Goal: Obtain resource: Obtain resource

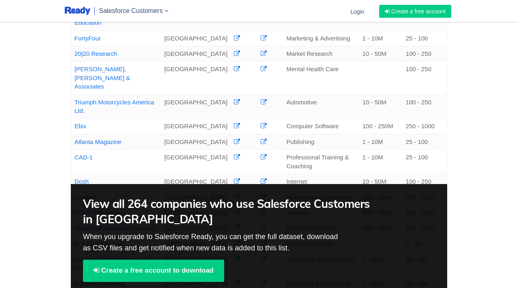
scroll to position [282, 0]
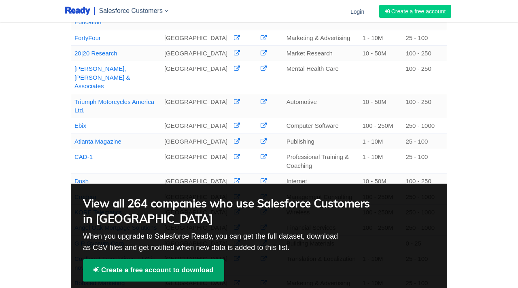
click at [192, 260] on link "Create a free account to download" at bounding box center [153, 271] width 141 height 22
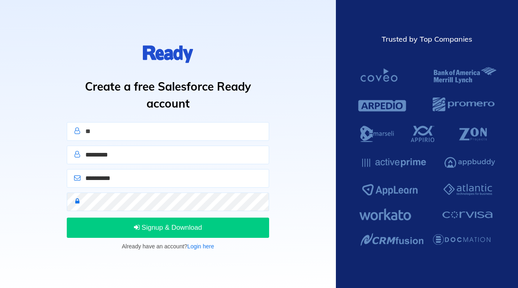
type input "*"
type input "****"
type input "**"
click at [94, 180] on input "email" at bounding box center [168, 178] width 202 height 19
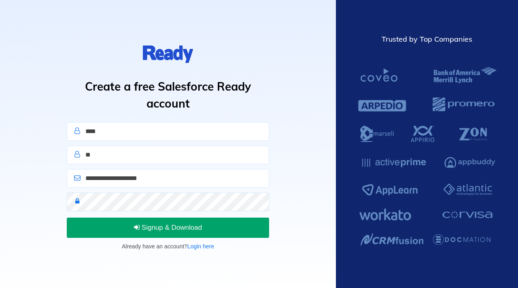
click at [143, 228] on span "Signup & Download" at bounding box center [168, 228] width 68 height 8
click at [123, 188] on div "**********" at bounding box center [168, 180] width 208 height 23
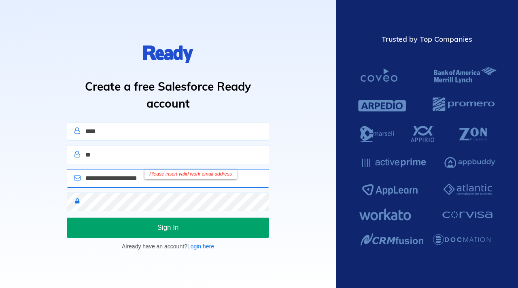
click at [121, 179] on input "**********" at bounding box center [168, 178] width 202 height 19
type input "**********"
click at [138, 217] on div "Sign In Already have an account? Login here" at bounding box center [168, 233] width 208 height 35
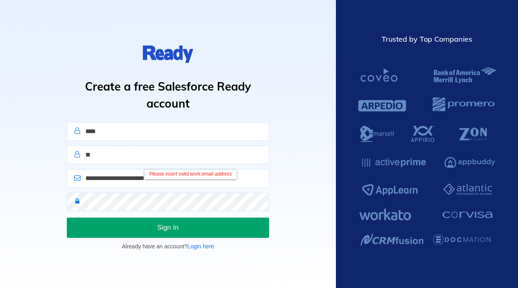
click at [138, 230] on button "Sign In" at bounding box center [168, 228] width 202 height 20
click at [129, 227] on button "Sign In" at bounding box center [168, 228] width 202 height 20
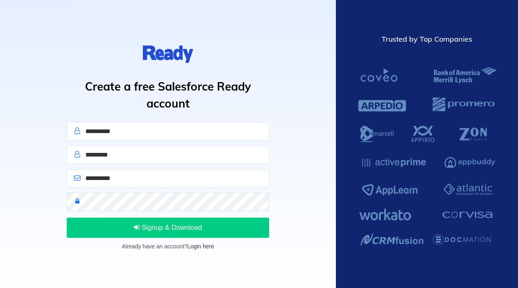
click at [206, 247] on link "Login here" at bounding box center [200, 246] width 27 height 6
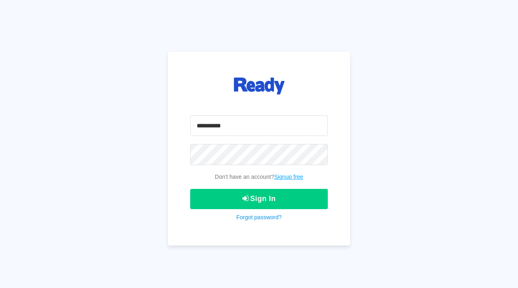
click at [287, 176] on link "Signup free" at bounding box center [289, 177] width 29 height 6
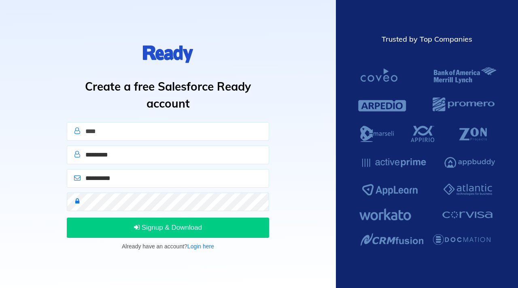
type input "****"
type input "**"
type input "**********"
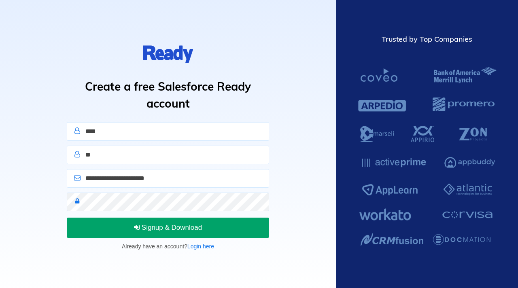
click at [129, 228] on button "Signup & Download" at bounding box center [168, 228] width 202 height 20
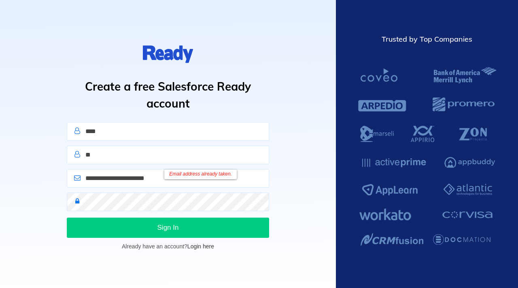
click at [195, 247] on link "Login here" at bounding box center [200, 246] width 27 height 6
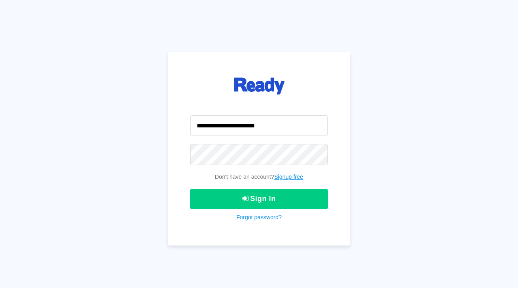
type input "**********"
click at [190, 189] on button "Sign In" at bounding box center [259, 199] width 138 height 20
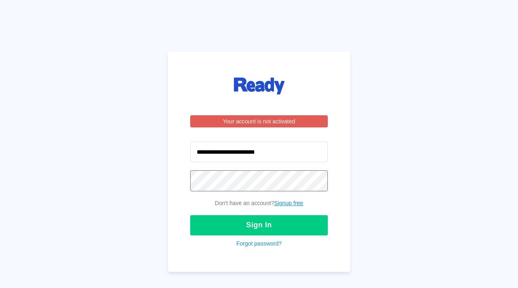
click at [190, 215] on button "Sign In" at bounding box center [259, 225] width 138 height 20
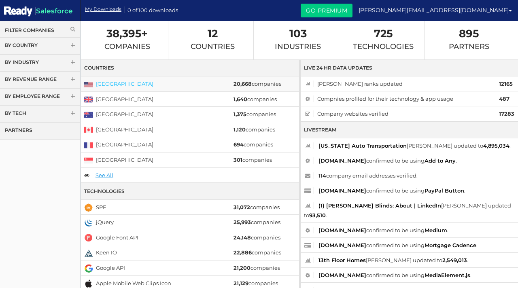
click at [114, 83] on link "United States" at bounding box center [124, 84] width 57 height 6
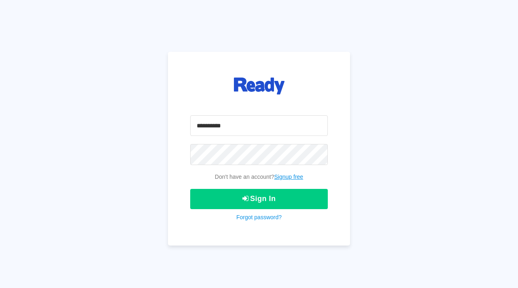
click at [218, 120] on input "email" at bounding box center [259, 125] width 138 height 21
click at [275, 216] on link "Forgot password?" at bounding box center [258, 217] width 45 height 6
click at [236, 125] on input "email" at bounding box center [259, 125] width 138 height 21
type input "*"
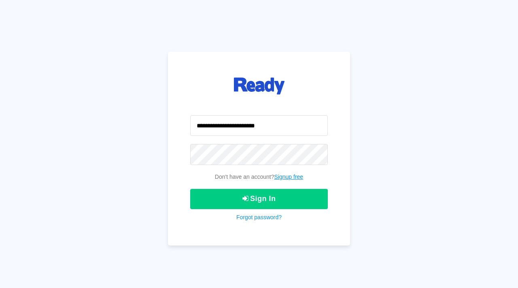
type input "**********"
click at [190, 189] on button "Sign In" at bounding box center [259, 199] width 138 height 20
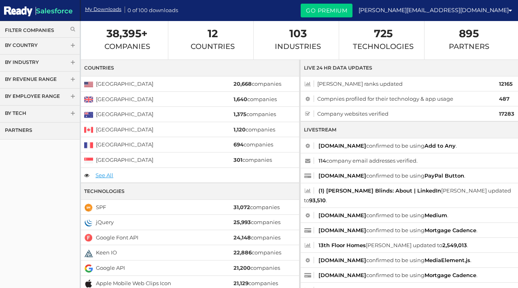
click at [72, 43] on span at bounding box center [73, 46] width 6 height 6
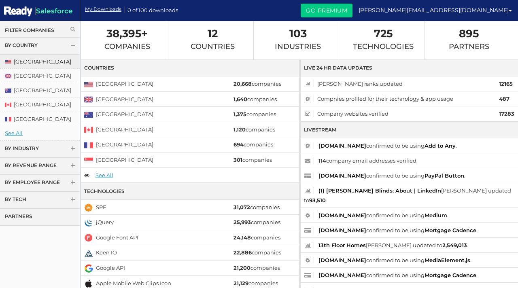
click at [48, 62] on link "[GEOGRAPHIC_DATA]" at bounding box center [40, 62] width 80 height 14
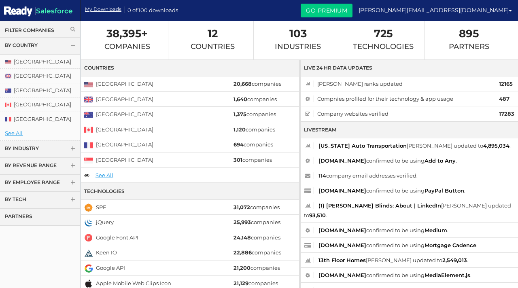
click at [70, 148] on link "By Industry" at bounding box center [40, 149] width 80 height 17
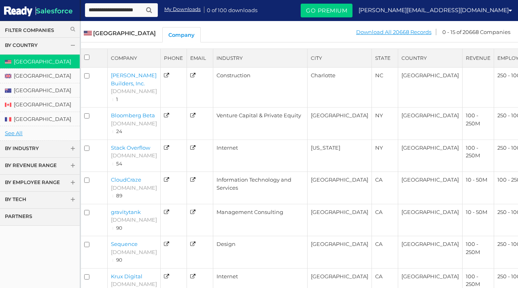
click at [70, 30] on link "Filter Companies" at bounding box center [40, 30] width 70 height 7
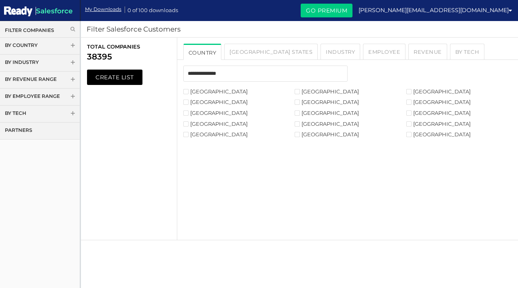
click at [206, 93] on label "[GEOGRAPHIC_DATA]" at bounding box center [215, 91] width 64 height 5
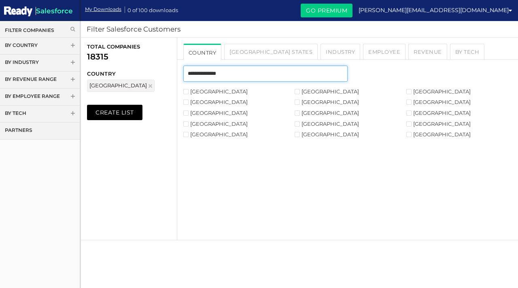
click at [215, 76] on input "text" at bounding box center [265, 74] width 164 height 16
type input "*"
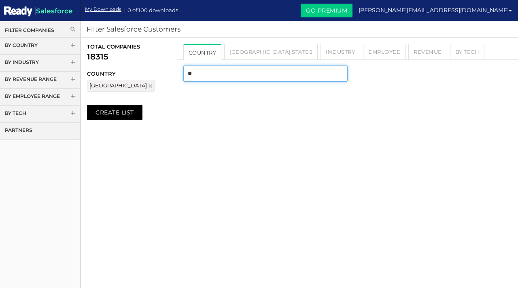
type input "*"
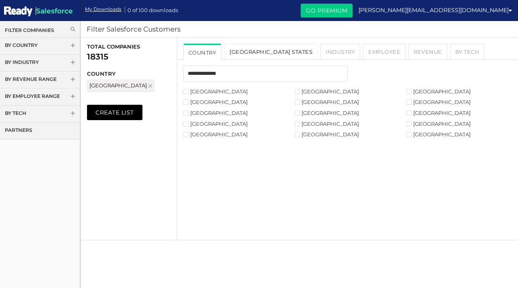
click at [249, 53] on link "USA States" at bounding box center [271, 52] width 94 height 16
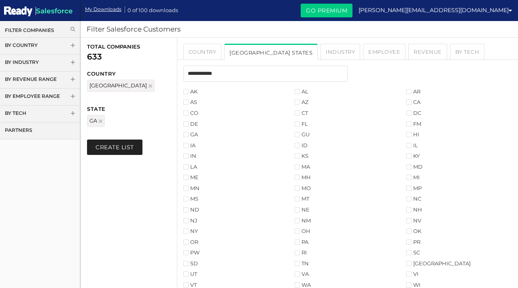
click at [122, 150] on button "Create List" at bounding box center [114, 147] width 55 height 15
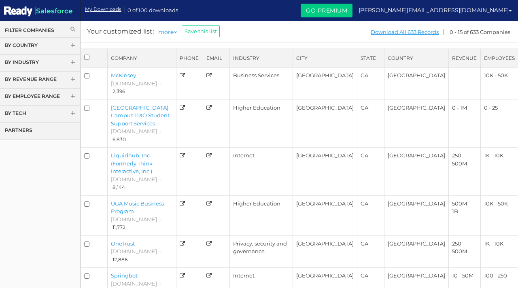
click at [499, 55] on th "Employees" at bounding box center [500, 58] width 38 height 19
click at [70, 98] on span at bounding box center [73, 97] width 6 height 6
click at [33, 114] on link "25 - 100" at bounding box center [40, 113] width 80 height 14
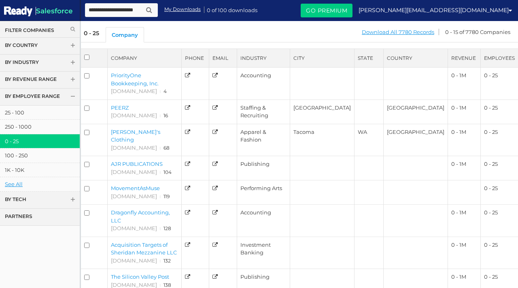
click at [46, 202] on link "By Tech" at bounding box center [40, 200] width 80 height 17
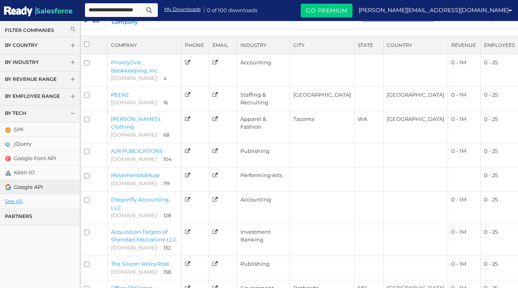
scroll to position [16, 0]
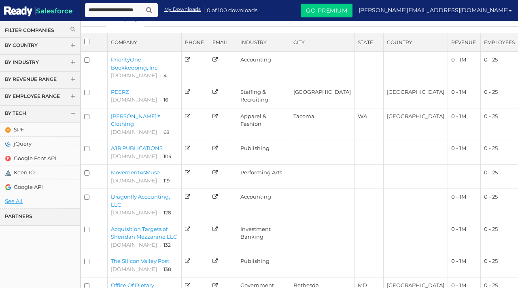
click at [49, 217] on link "Partners" at bounding box center [40, 217] width 80 height 17
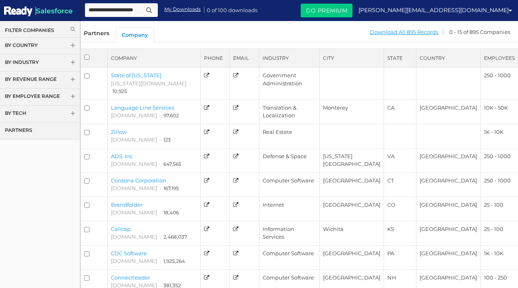
click at [55, 98] on link "By Employee Range" at bounding box center [40, 97] width 80 height 17
click at [53, 63] on link "By Industry" at bounding box center [40, 63] width 80 height 17
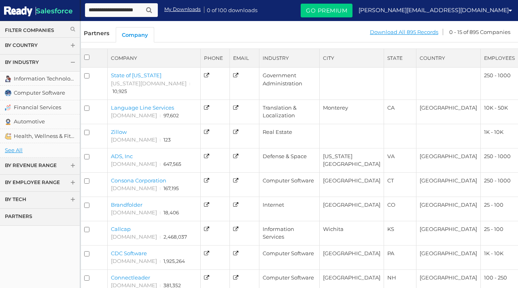
click at [47, 47] on link "By Country" at bounding box center [40, 46] width 80 height 17
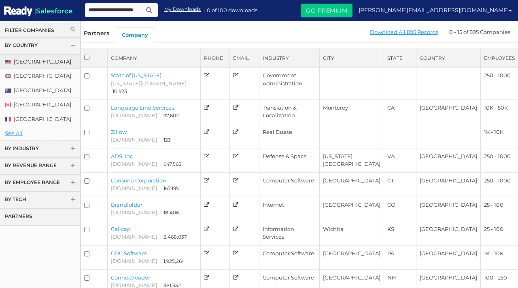
click at [42, 63] on link "[GEOGRAPHIC_DATA]" at bounding box center [40, 62] width 80 height 14
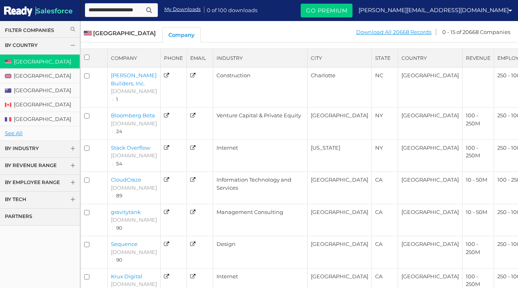
click at [57, 29] on link "Filter Companies" at bounding box center [40, 30] width 70 height 7
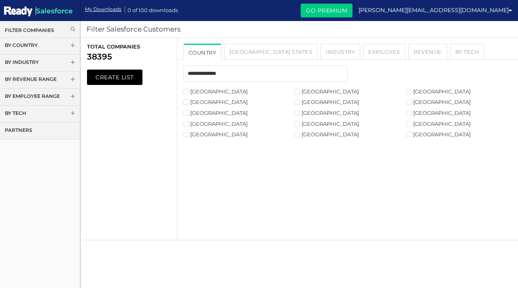
click at [206, 92] on label "[GEOGRAPHIC_DATA]" at bounding box center [215, 91] width 64 height 5
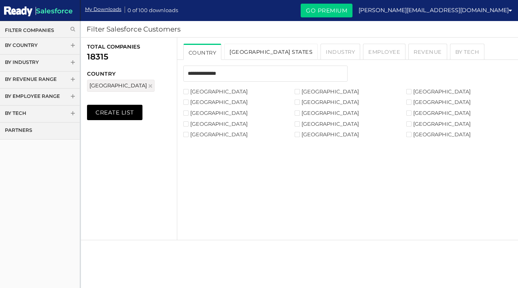
click at [245, 51] on link "USA States" at bounding box center [271, 52] width 94 height 16
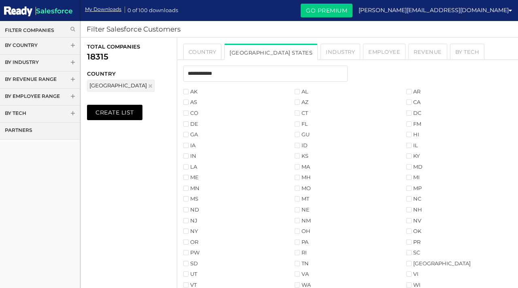
click at [189, 137] on label "GA" at bounding box center [190, 134] width 15 height 5
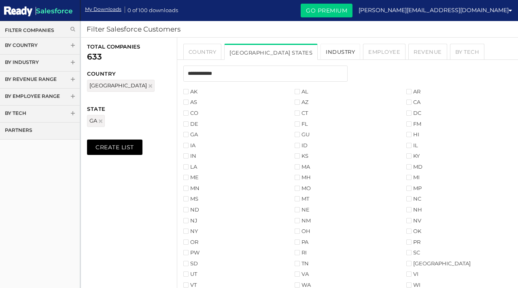
click at [321, 53] on link "Industry" at bounding box center [341, 52] width 40 height 16
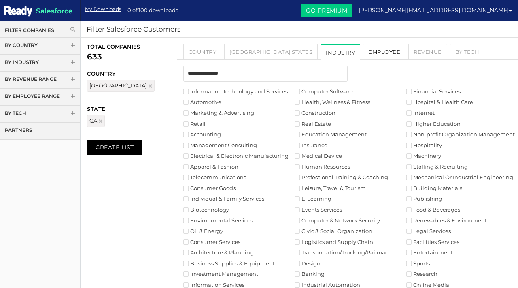
click at [363, 53] on link "Employee" at bounding box center [384, 52] width 43 height 16
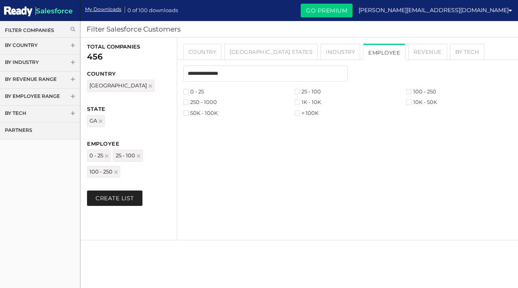
click at [109, 201] on button "Create List" at bounding box center [114, 198] width 55 height 15
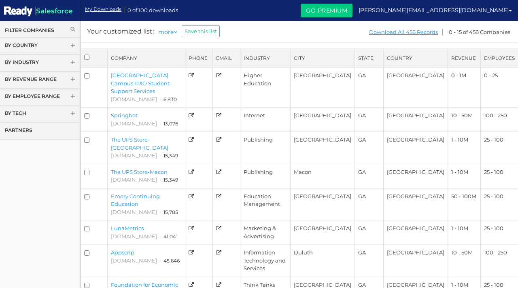
click at [58, 59] on link "By Industry" at bounding box center [40, 63] width 80 height 17
